Goal: Task Accomplishment & Management: Manage account settings

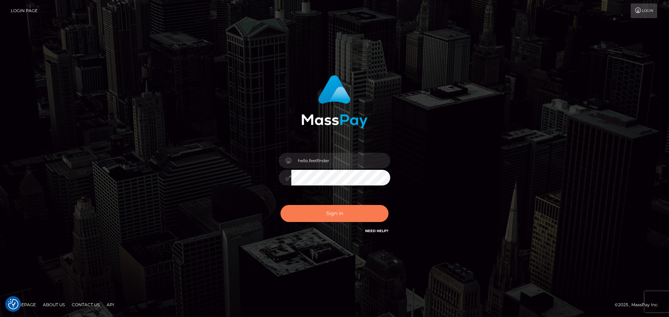
click at [348, 218] on button "Sign in" at bounding box center [334, 213] width 108 height 17
type input "hello.feetfinder"
click at [347, 219] on button "Sign in" at bounding box center [334, 213] width 108 height 17
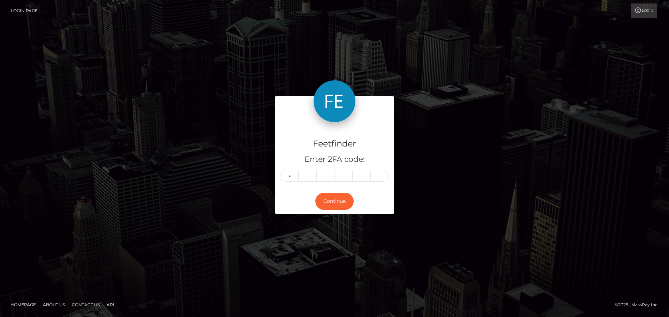
type input "7"
type input "3"
type input "7"
type input "4"
type input "2"
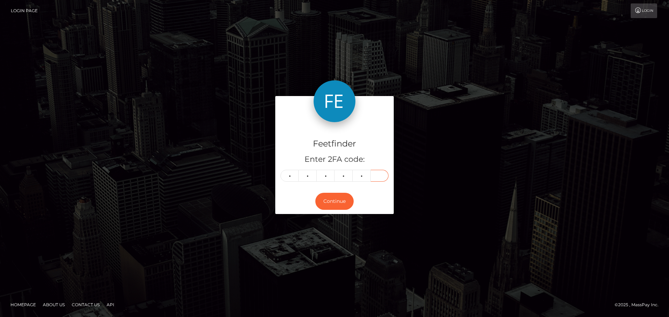
type input "9"
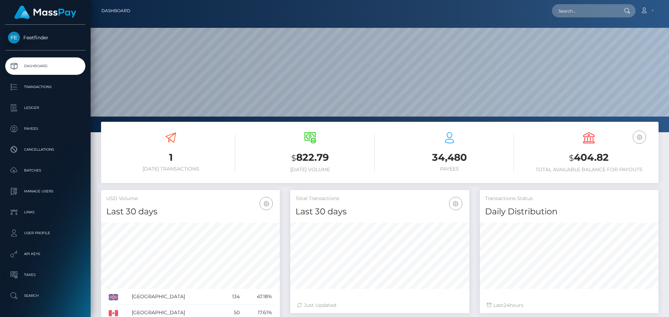
scroll to position [124, 179]
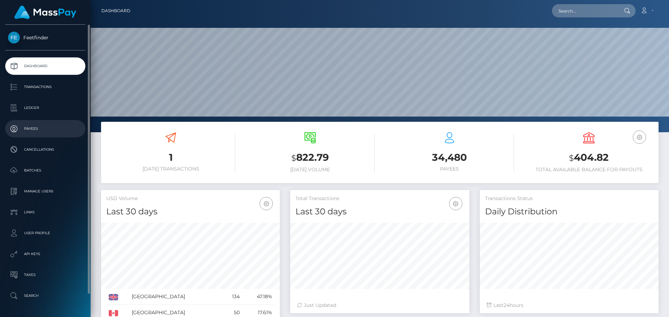
click at [39, 130] on p "Payees" at bounding box center [45, 129] width 75 height 10
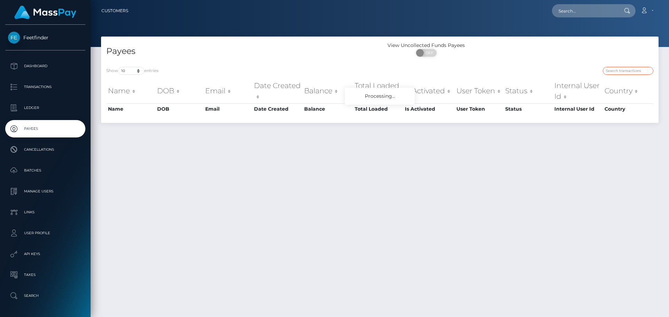
click at [624, 69] on input "search" at bounding box center [628, 71] width 51 height 8
paste input "3a671aea-90ea-11f0-bd85-0694aced620b"
type input "3a671aea-90ea-11f0-bd85-0694aced620b"
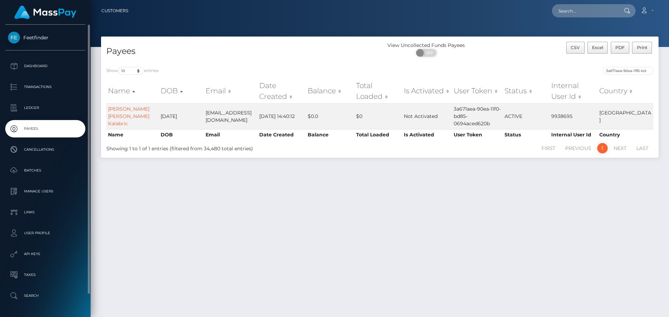
drag, startPoint x: 57, startPoint y: 129, endPoint x: 57, endPoint y: 121, distance: 7.7
click at [56, 130] on p "Payees" at bounding box center [45, 129] width 75 height 10
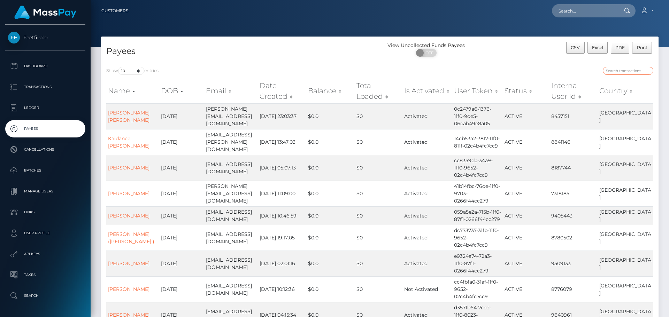
click at [640, 70] on input "search" at bounding box center [628, 71] width 51 height 8
paste input "5a70d550-8162-11f0-8023-0266f44cc279"
type input "5a70d550-8162-11f0-8023-0266f44cc279"
